Goal: Find contact information: Find contact information

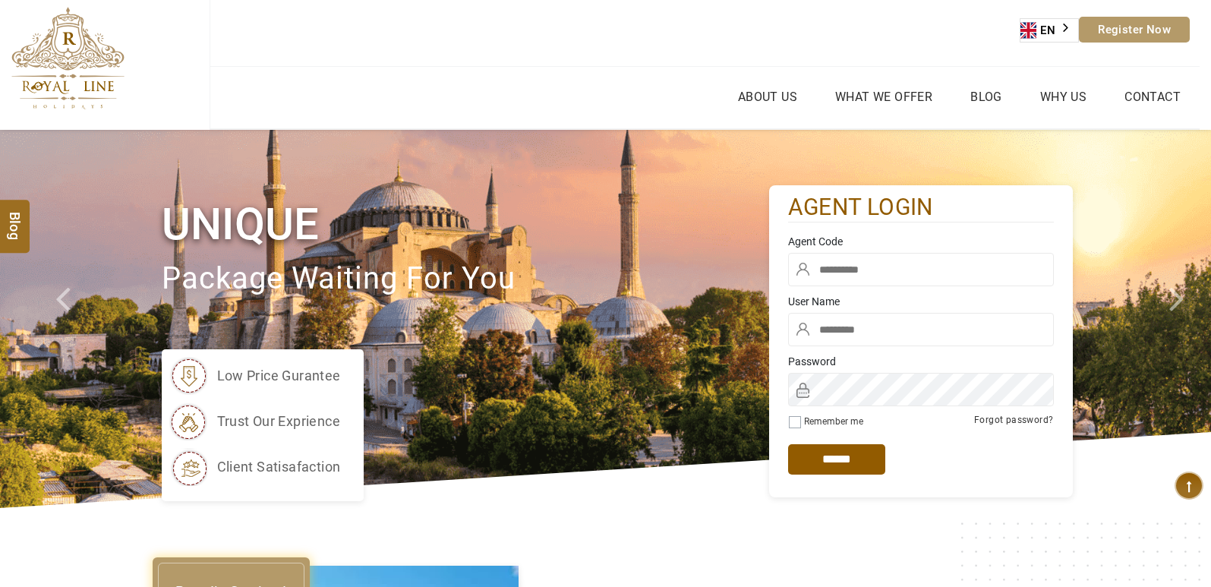
click at [846, 270] on input "text" at bounding box center [921, 269] width 266 height 33
click at [835, 276] on input "text" at bounding box center [921, 269] width 266 height 33
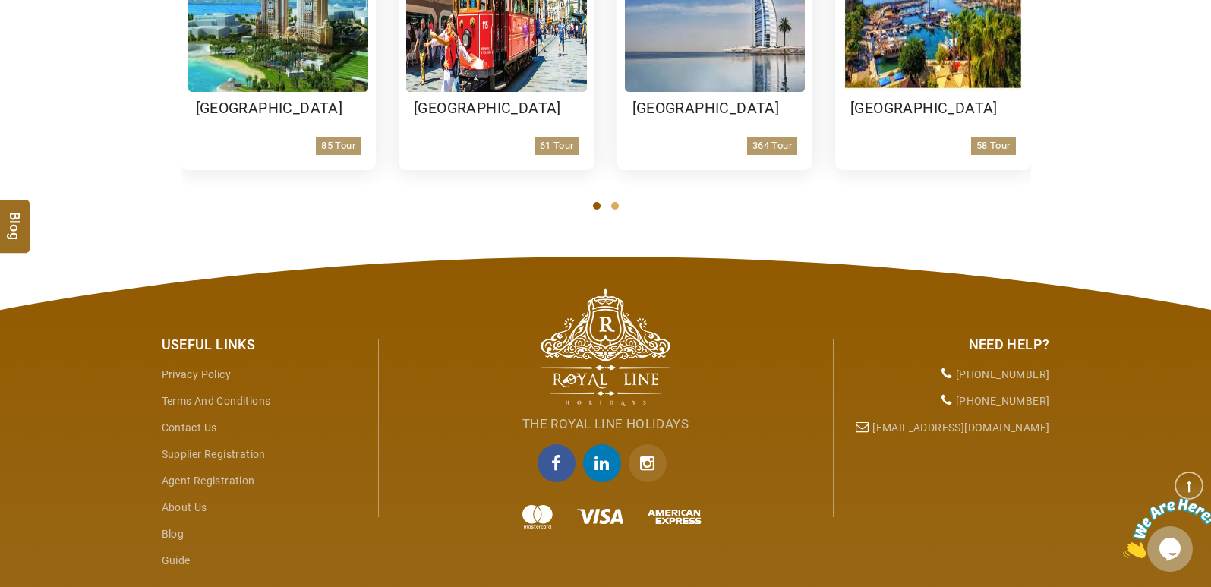
scroll to position [2585, 0]
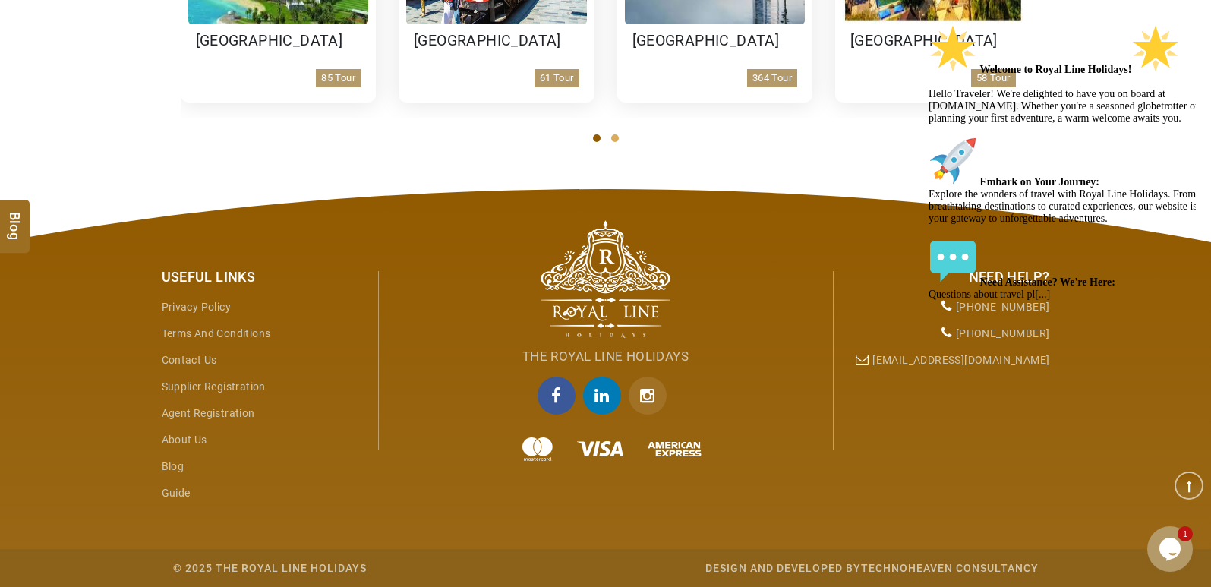
click at [928, 24] on icon "Chat attention grabber" at bounding box center [928, 24] width 0 height 0
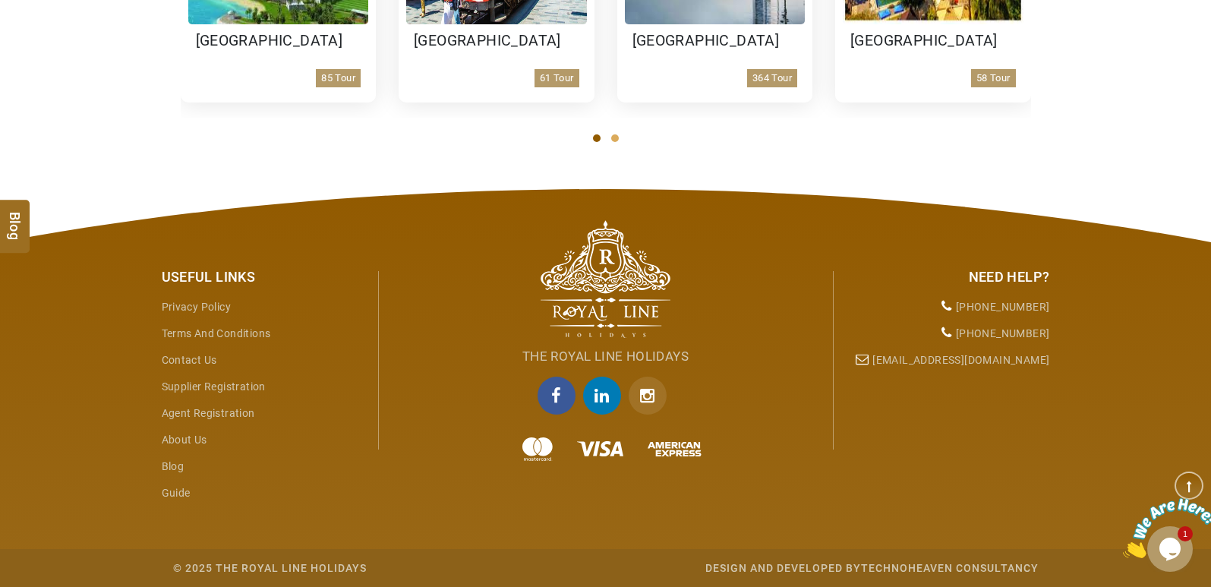
copy li "[PHONE_NUMBER]"
drag, startPoint x: 1053, startPoint y: 300, endPoint x: 960, endPoint y: 311, distance: 93.3
click at [960, 311] on div "Need Help? [PHONE_NUMBER] [PHONE_NUMBER] [EMAIL_ADDRESS][DOMAIN_NAME]" at bounding box center [948, 315] width 228 height 117
copy link "[EMAIL_ADDRESS][DOMAIN_NAME]"
drag, startPoint x: 1047, startPoint y: 361, endPoint x: 893, endPoint y: 360, distance: 154.1
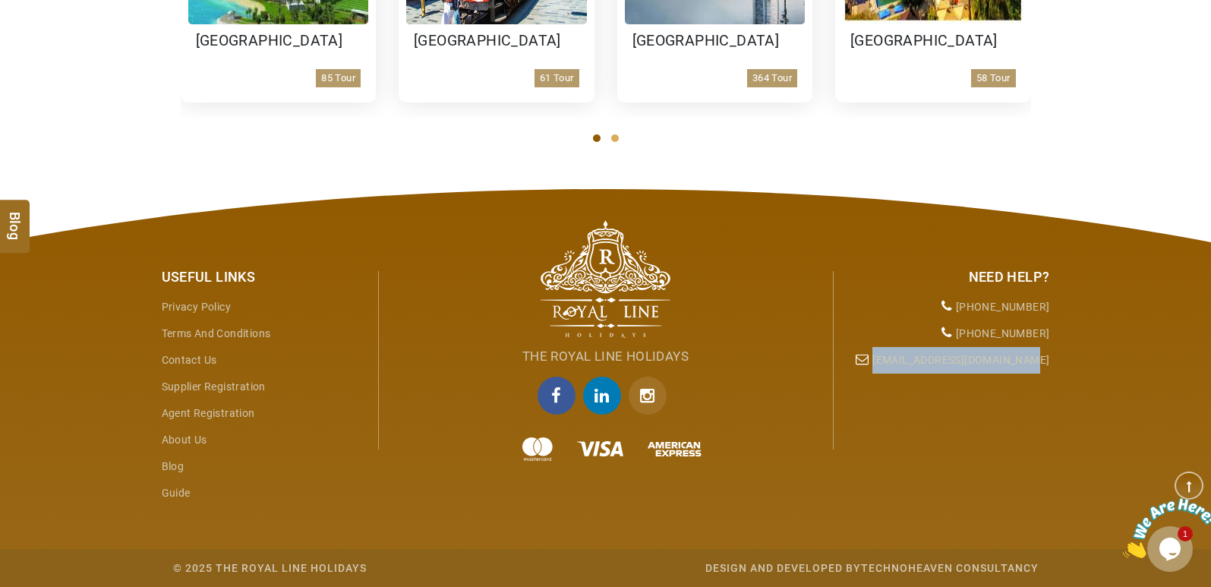
click at [893, 360] on div "Need Help? [PHONE_NUMBER] [PHONE_NUMBER] [EMAIL_ADDRESS][DOMAIN_NAME]" at bounding box center [948, 315] width 228 height 117
